Goal: Task Accomplishment & Management: Manage account settings

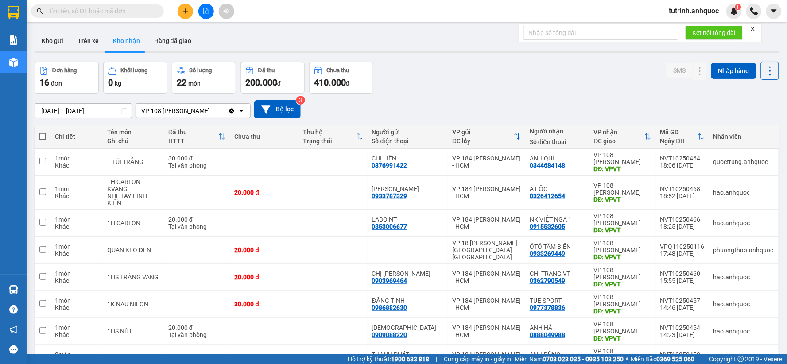
click at [693, 10] on span "tutrinh.anhquoc" at bounding box center [694, 10] width 64 height 11
click at [692, 26] on span "Đăng xuất" at bounding box center [698, 28] width 46 height 10
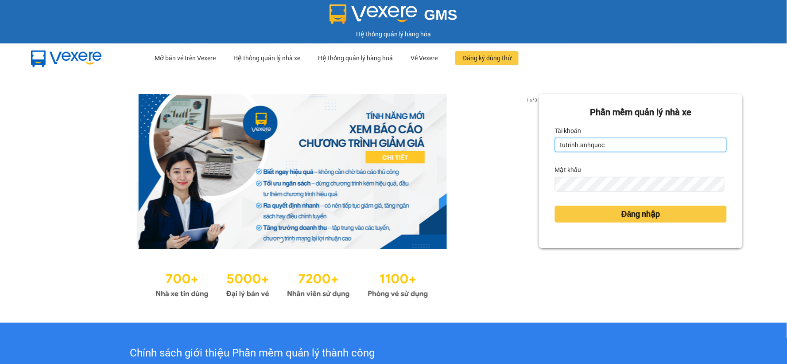
drag, startPoint x: 629, startPoint y: 143, endPoint x: 600, endPoint y: 142, distance: 29.3
click at [629, 143] on input "tutrinh.anhquoc" at bounding box center [641, 145] width 172 height 14
type input "baongoc.anhquoc"
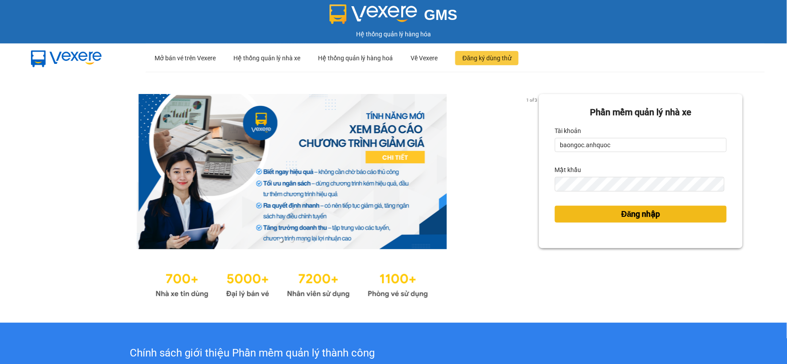
click at [579, 211] on button "Đăng nhập" at bounding box center [641, 213] width 172 height 17
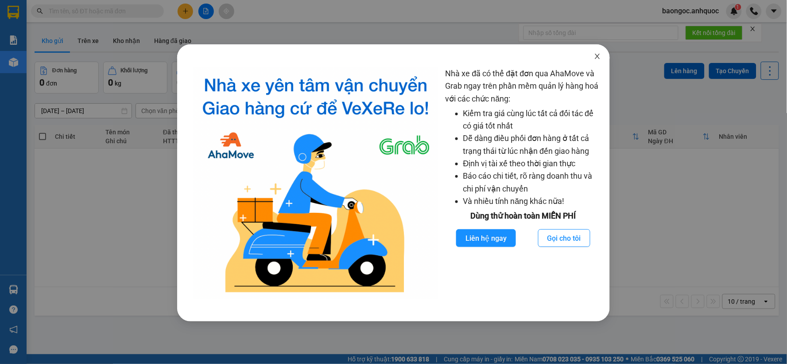
click at [596, 56] on icon "close" at bounding box center [597, 56] width 7 height 7
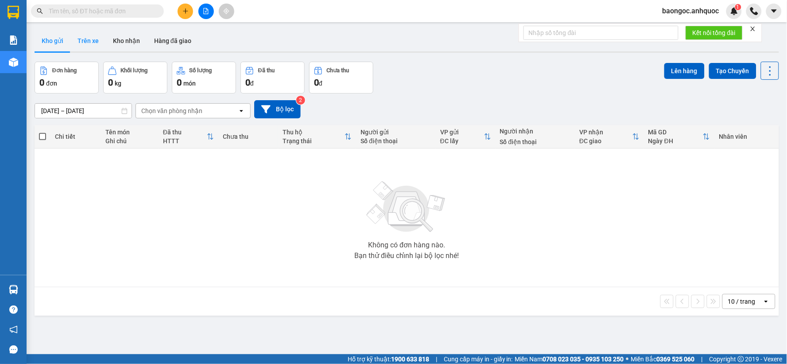
click at [94, 43] on button "Trên xe" at bounding box center [87, 40] width 35 height 21
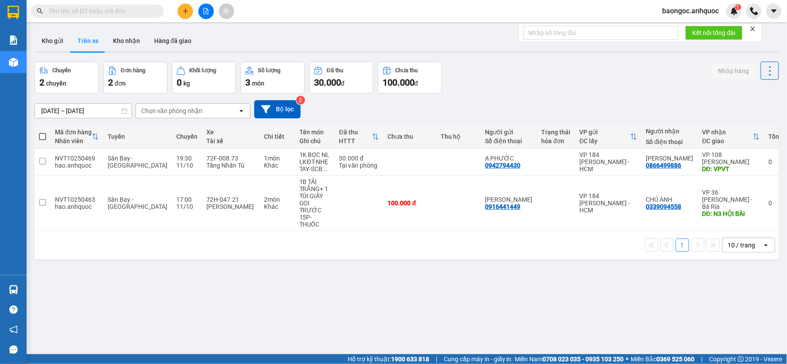
click at [182, 20] on div "Kết quả tìm kiếm ( 0 ) Bộ lọc No Data baongoc.anhquoc 1" at bounding box center [393, 11] width 787 height 22
click at [187, 10] on icon "plus" at bounding box center [185, 11] width 6 height 6
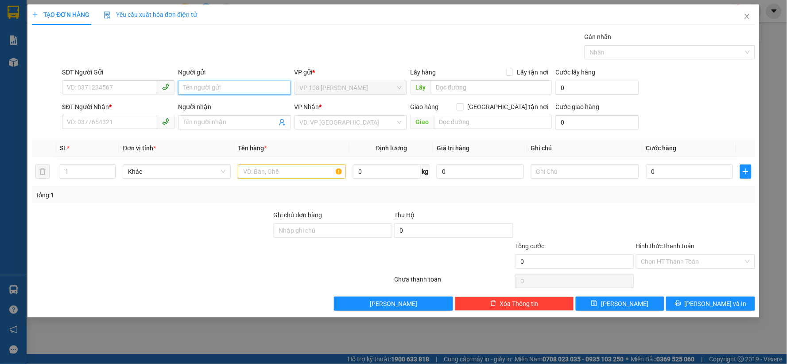
click at [204, 89] on input "Người gửi" at bounding box center [234, 88] width 112 height 14
click at [151, 86] on input "SĐT Người Gửi" at bounding box center [109, 87] width 95 height 14
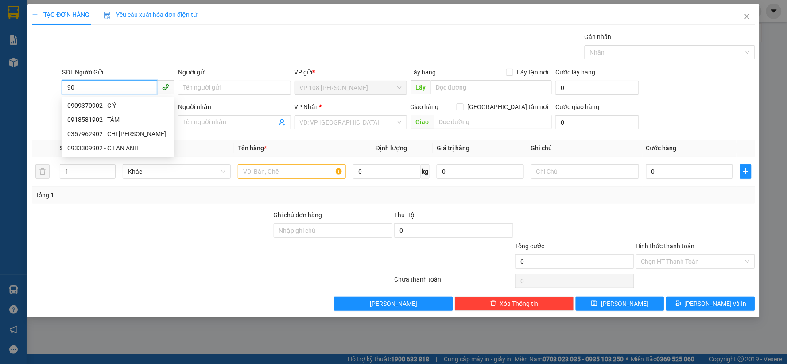
type input "9"
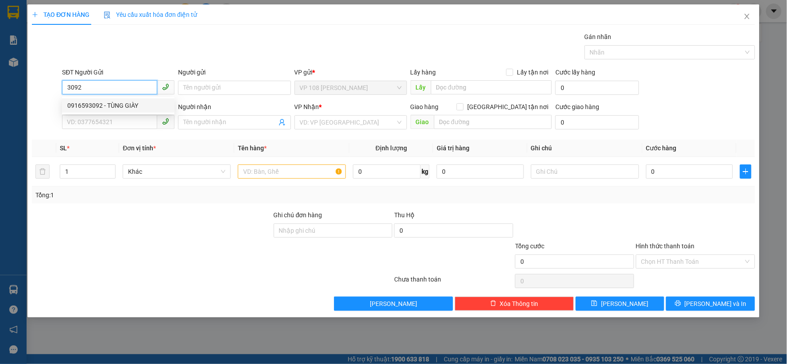
click at [131, 102] on div "0916593092 - TÙNG GIÀY" at bounding box center [118, 106] width 102 height 10
type input "0916593092"
type input "TÙNG GIÀY"
type input "0919643603"
type input "Hưng ( Tùng)"
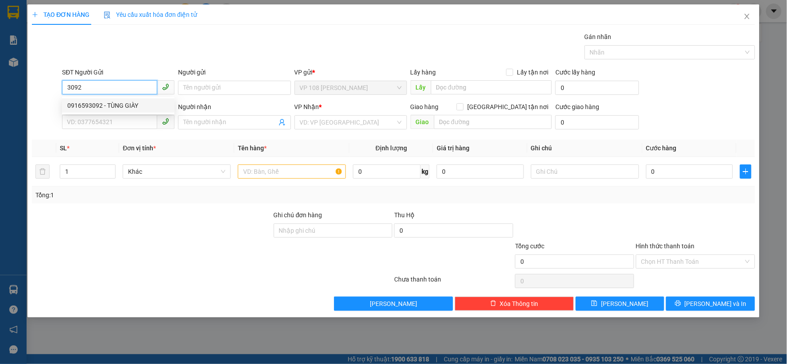
type input "VPQ1"
type input "20.000"
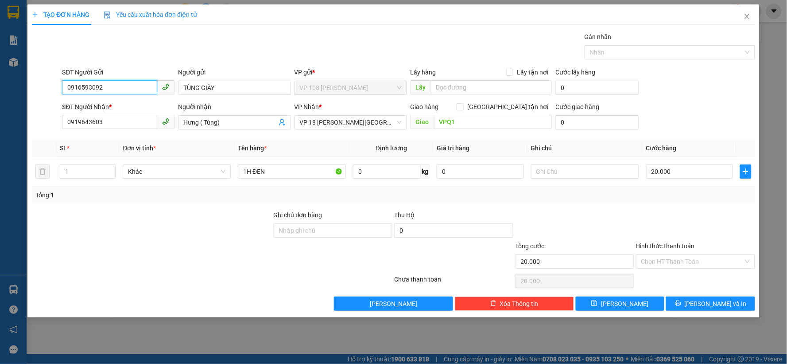
type input "0916593092"
click at [166, 85] on icon "phone" at bounding box center [165, 87] width 6 height 6
drag, startPoint x: 128, startPoint y: 84, endPoint x: 51, endPoint y: 84, distance: 76.2
click at [51, 84] on div "SĐT Người Gửi 0916593092 Người gửi TÙNG GIÀY VP gửi * VP 108 [PERSON_NAME] Tàu …" at bounding box center [393, 82] width 725 height 31
click at [399, 122] on span "VP 18 [PERSON_NAME][GEOGRAPHIC_DATA] - [GEOGRAPHIC_DATA]" at bounding box center [351, 122] width 102 height 13
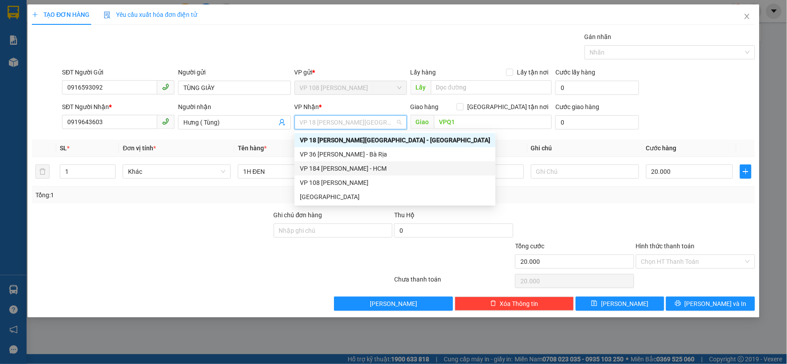
click at [370, 165] on div "VP 184 [PERSON_NAME] - HCM" at bounding box center [395, 168] width 190 height 10
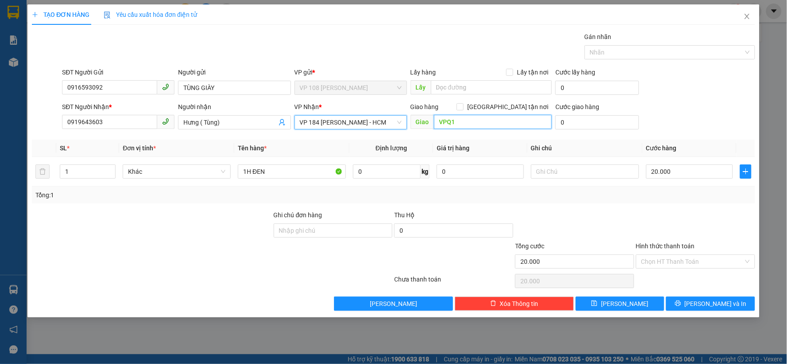
click at [463, 120] on input "VPQ1" at bounding box center [493, 122] width 118 height 14
type input "VPNVT"
click at [698, 260] on input "Hình thức thanh toán" at bounding box center [692, 261] width 102 height 13
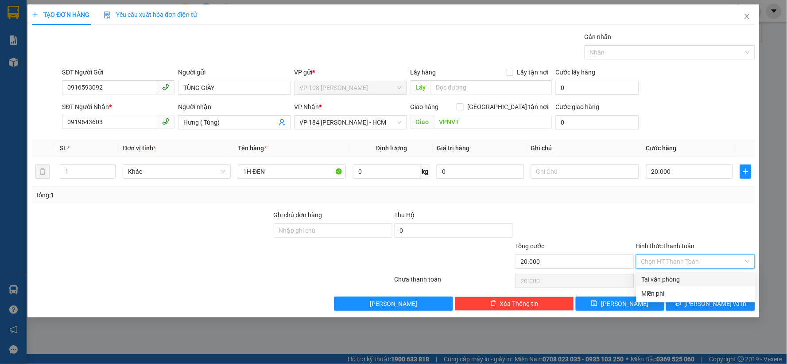
click at [677, 272] on div "Tại văn phòng" at bounding box center [695, 279] width 119 height 14
type input "0"
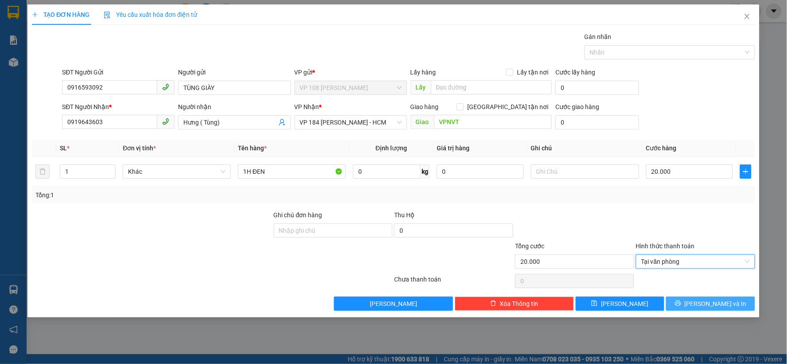
click at [691, 300] on button "[PERSON_NAME] và In" at bounding box center [710, 303] width 89 height 14
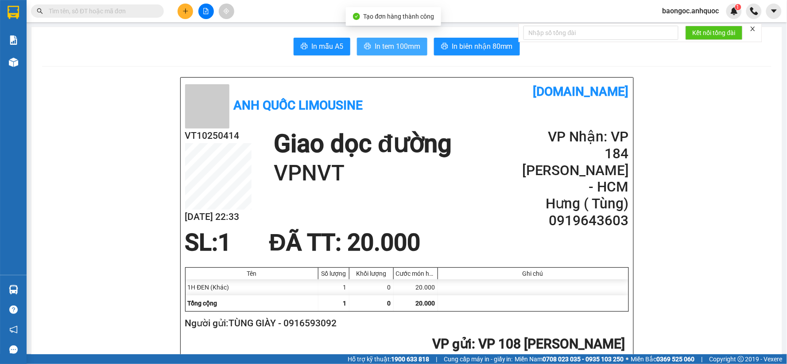
click at [375, 46] on span "In tem 100mm" at bounding box center [398, 46] width 46 height 11
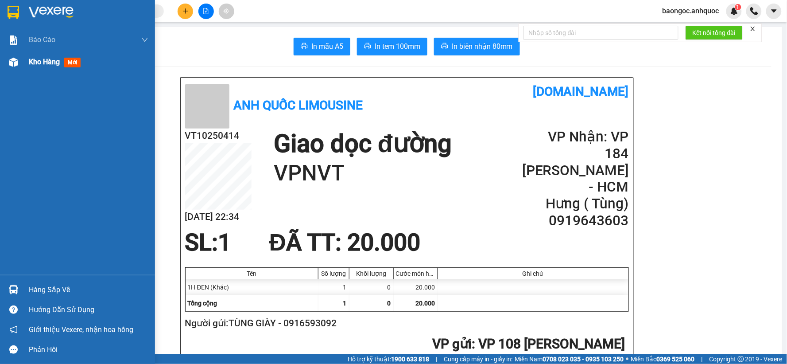
click at [14, 56] on div at bounding box center [13, 61] width 15 height 15
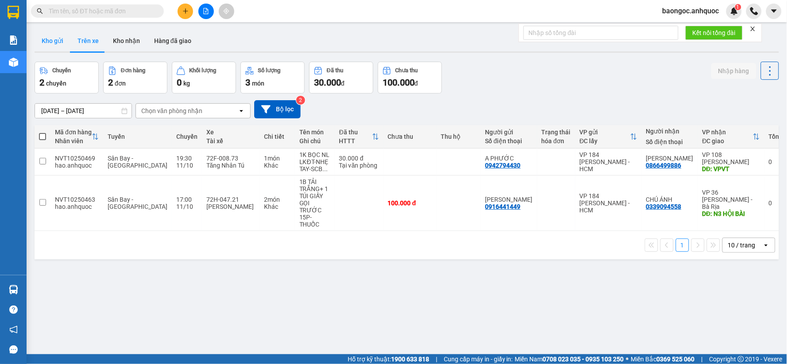
click at [54, 43] on button "Kho gửi" at bounding box center [53, 40] width 36 height 21
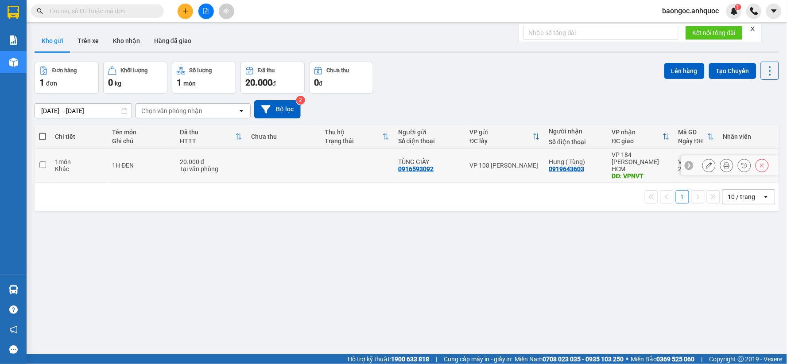
click at [162, 162] on div "1H ĐEN" at bounding box center [141, 165] width 59 height 7
checkbox input "true"
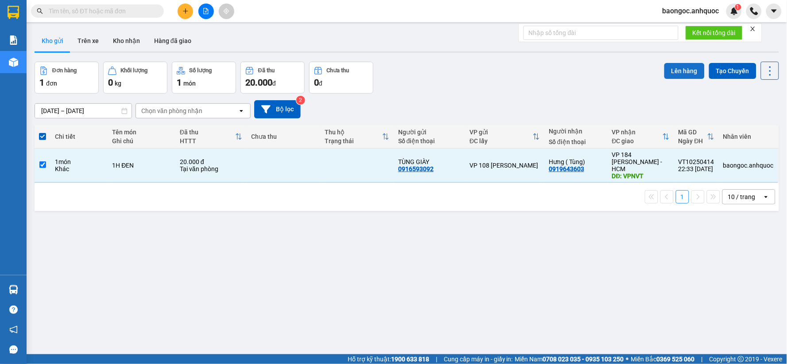
click at [667, 72] on button "Lên hàng" at bounding box center [684, 71] width 40 height 16
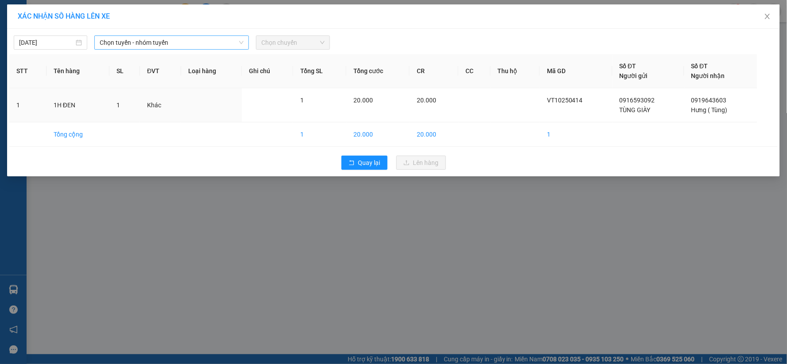
click at [138, 43] on span "Chọn tuyến - nhóm tuyến" at bounding box center [172, 42] width 144 height 13
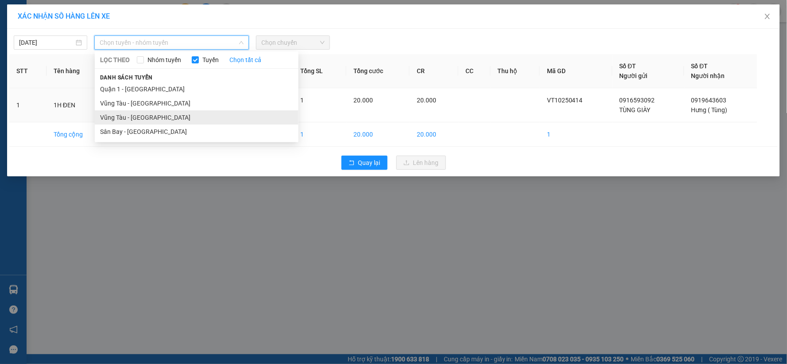
click at [143, 115] on li "Vũng Tàu - [GEOGRAPHIC_DATA]" at bounding box center [197, 117] width 204 height 14
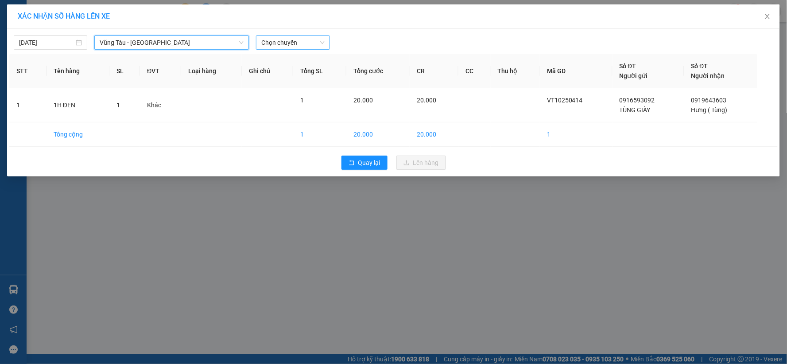
click at [286, 45] on span "Chọn chuyến" at bounding box center [292, 42] width 63 height 13
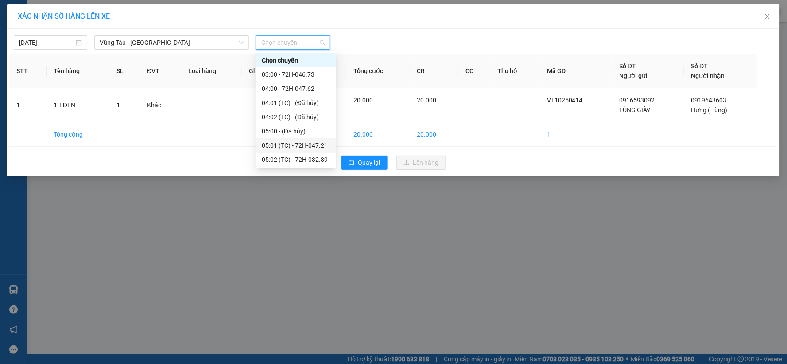
click at [291, 143] on div "05:01 (TC) - 72H-047.21" at bounding box center [296, 145] width 69 height 10
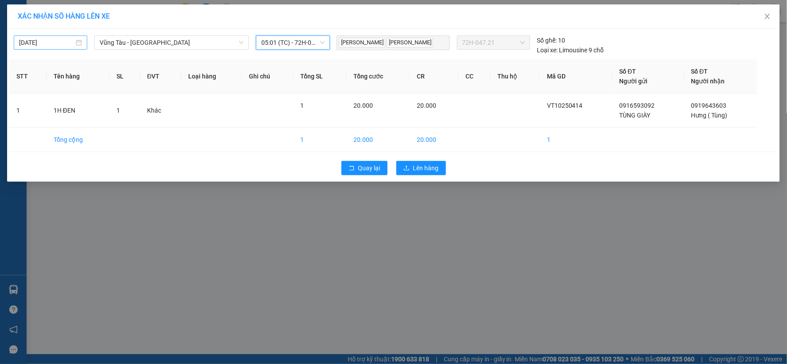
click at [60, 41] on input "[DATE]" at bounding box center [46, 43] width 55 height 10
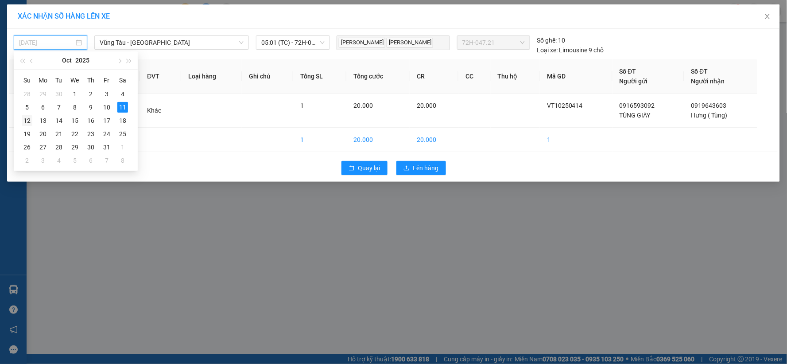
click at [27, 120] on div "12" at bounding box center [27, 120] width 11 height 11
type input "[DATE]"
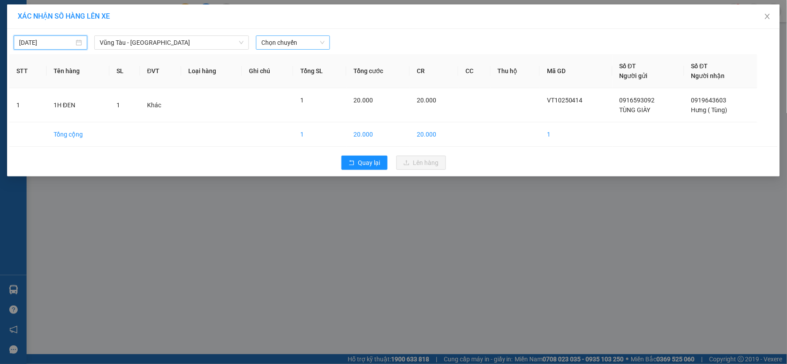
click at [273, 41] on span "Chọn chuyến" at bounding box center [292, 42] width 63 height 13
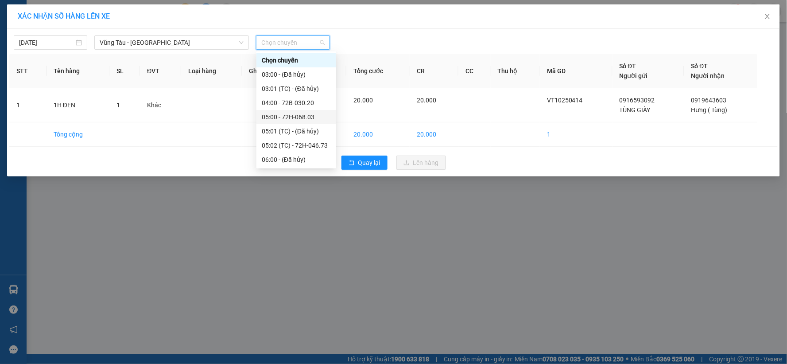
click at [305, 118] on div "05:00 - 72H-068.03" at bounding box center [296, 117] width 69 height 10
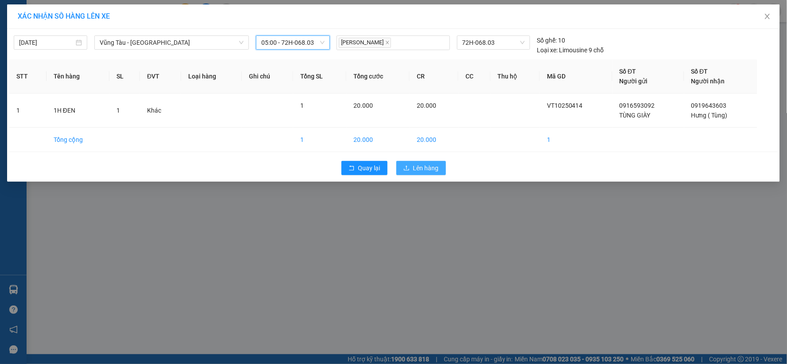
click at [422, 171] on span "Lên hàng" at bounding box center [426, 168] width 26 height 10
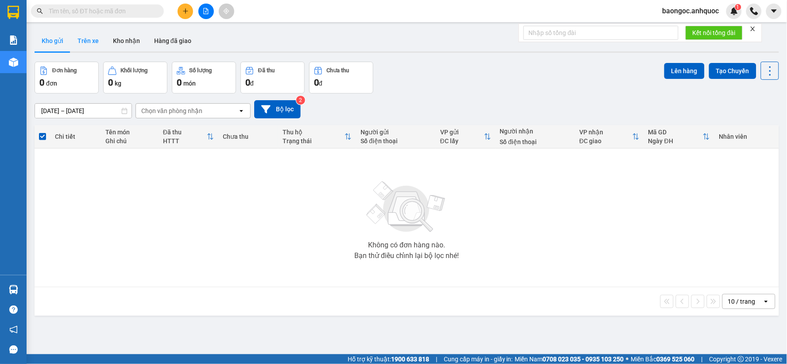
click at [98, 43] on button "Trên xe" at bounding box center [87, 40] width 35 height 21
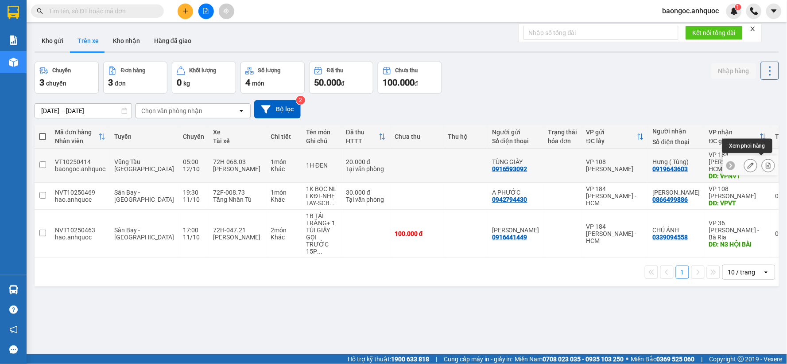
click at [766, 162] on icon at bounding box center [768, 165] width 5 height 6
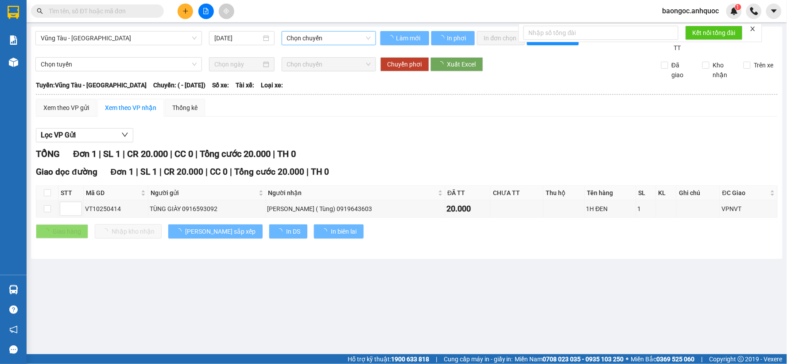
type input "[DATE]"
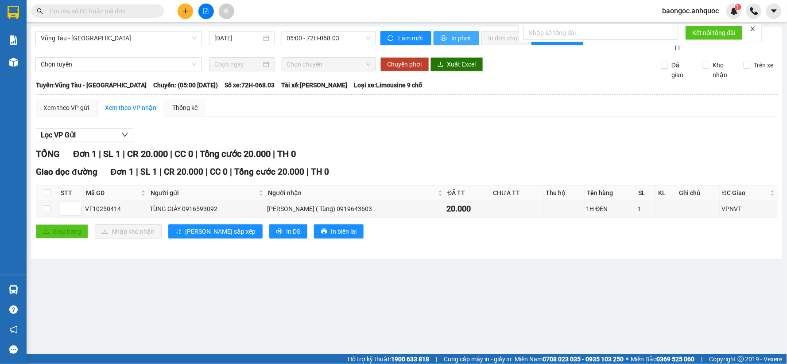
click at [457, 42] on span "In phơi" at bounding box center [462, 38] width 20 height 10
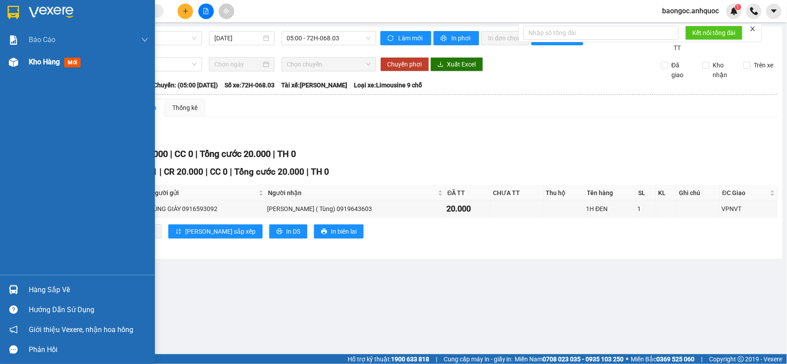
click at [13, 63] on img at bounding box center [13, 62] width 9 height 9
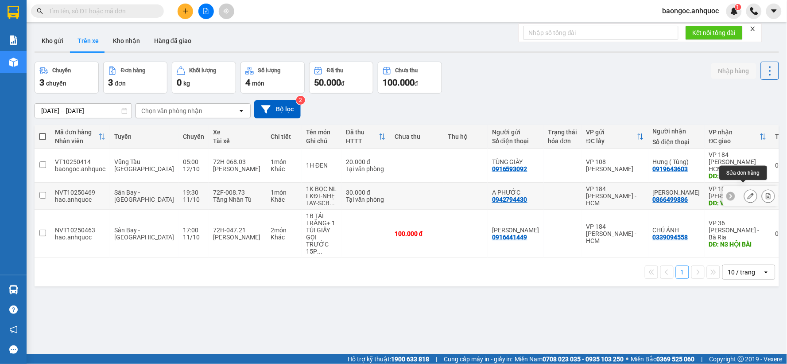
click at [747, 193] on icon at bounding box center [750, 196] width 6 height 6
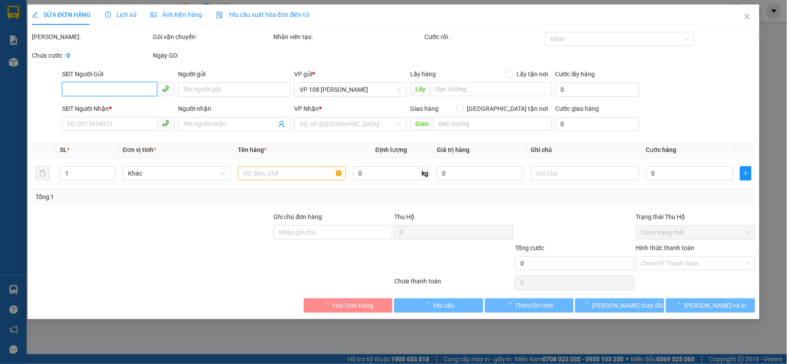
type input "0942794430"
type input "A PHƯỚC"
type input "0866499886"
type input "[PERSON_NAME]"
type input "VPVT"
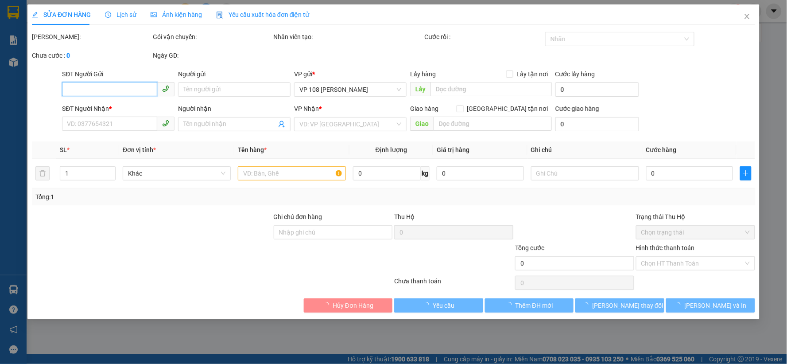
type input "30.000"
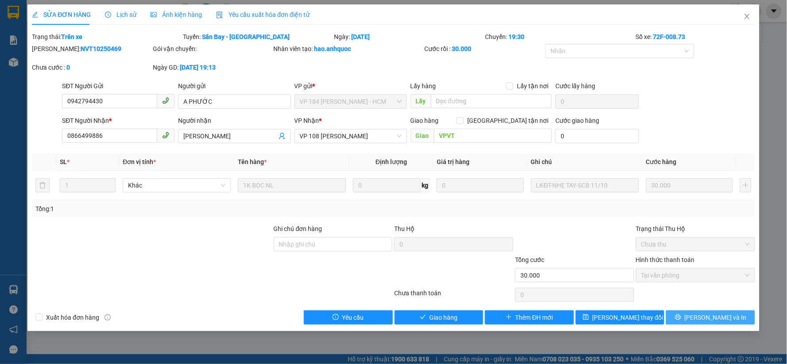
click at [712, 310] on button "[PERSON_NAME] và In" at bounding box center [710, 317] width 89 height 14
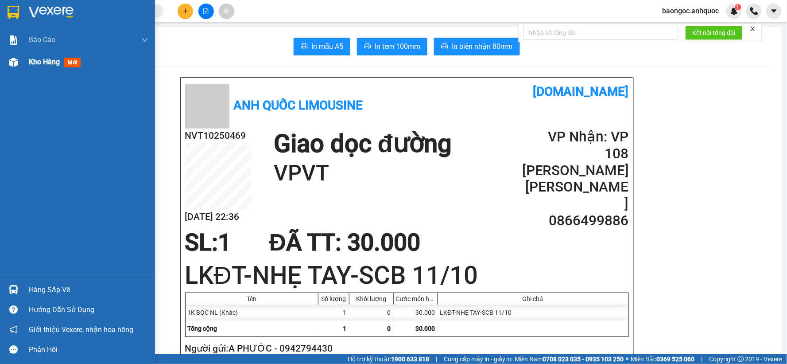
click at [19, 68] on div at bounding box center [13, 61] width 15 height 15
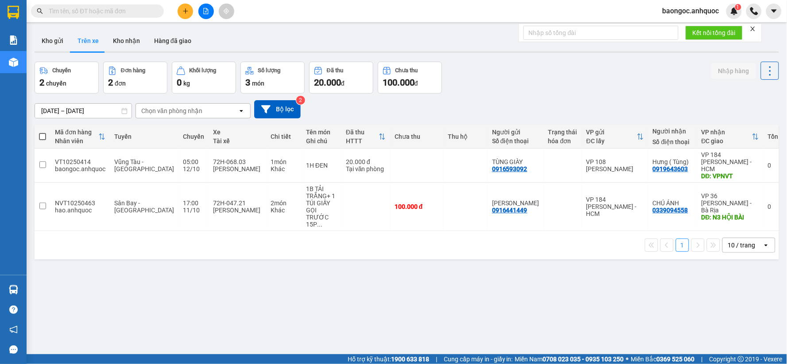
click at [104, 10] on input "text" at bounding box center [101, 11] width 104 height 10
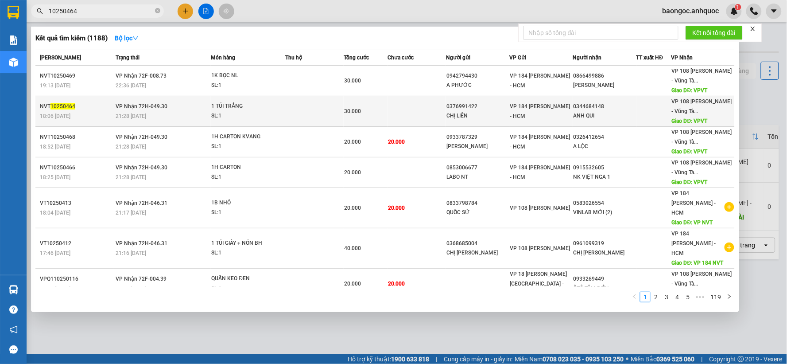
type input "10250464"
click at [224, 109] on div "1 TÚI TRẮNG" at bounding box center [244, 106] width 66 height 10
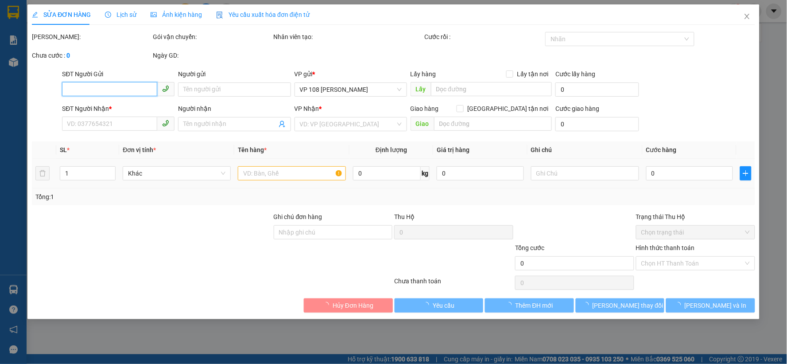
type input "0376991422"
type input "CHỊ LIÊN"
type input "0344684148"
type input "ANH QUI"
type input "VPVT"
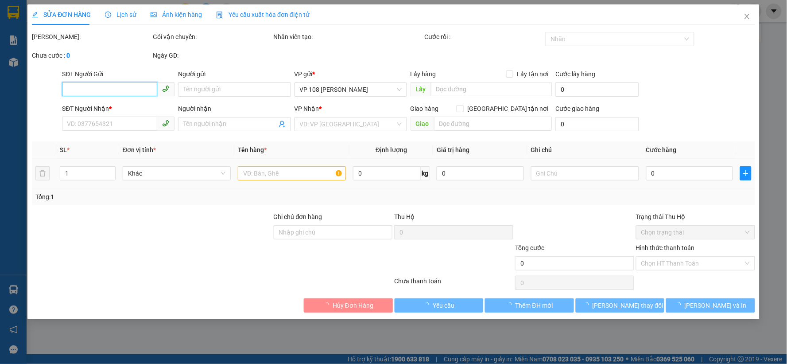
type input "TM 9/10 THỦY"
type input "30.000"
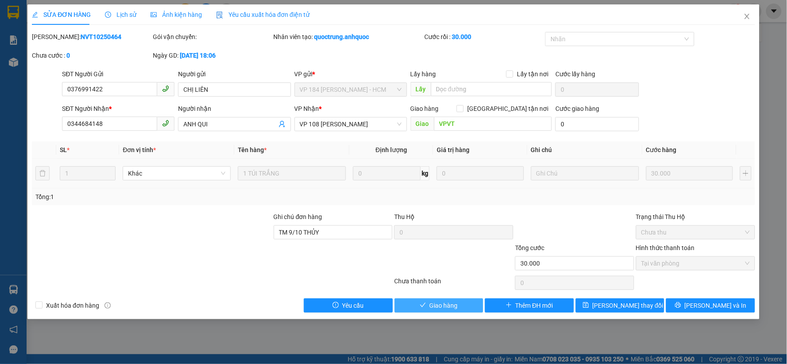
click at [462, 301] on button "Giao hàng" at bounding box center [439, 305] width 89 height 14
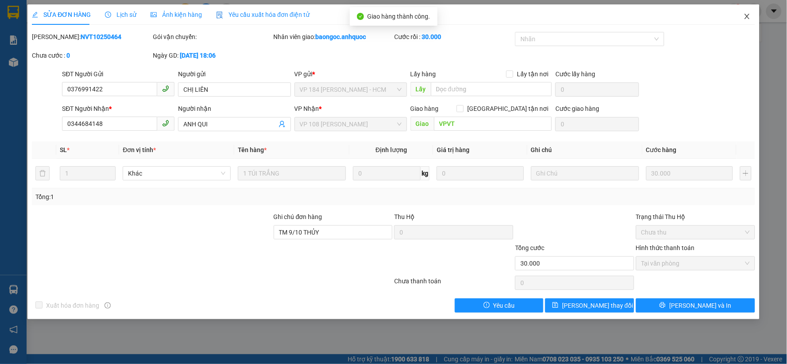
click at [745, 15] on icon "close" at bounding box center [746, 16] width 7 height 7
